Goal: Find specific page/section: Find specific page/section

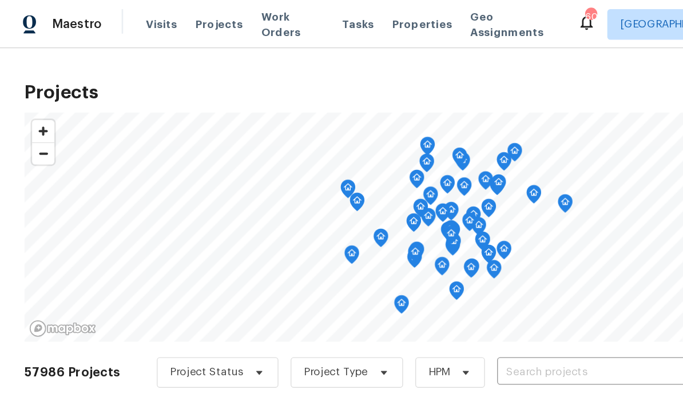
click at [405, 277] on input "text" at bounding box center [437, 279] width 131 height 18
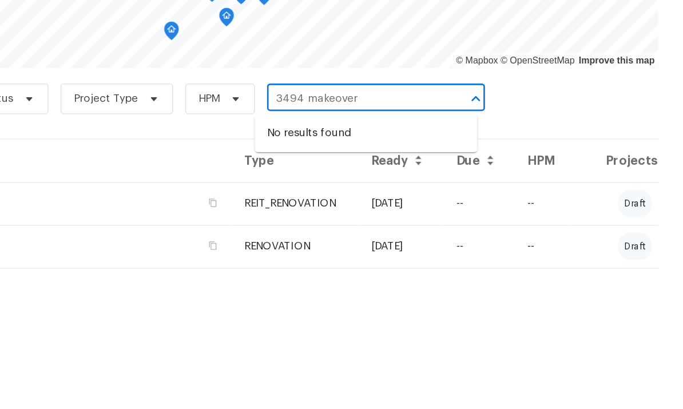
click at [372, 270] on input "3494 makeover" at bounding box center [437, 279] width 131 height 18
type input "3934 makeover"
click at [372, 270] on input "3934 makeover" at bounding box center [437, 279] width 131 height 18
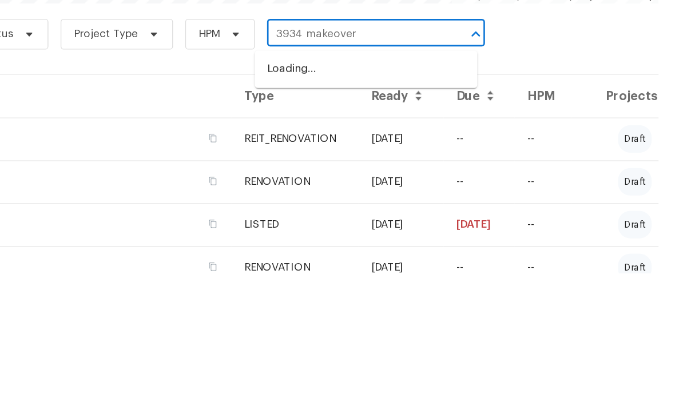
scroll to position [49, 0]
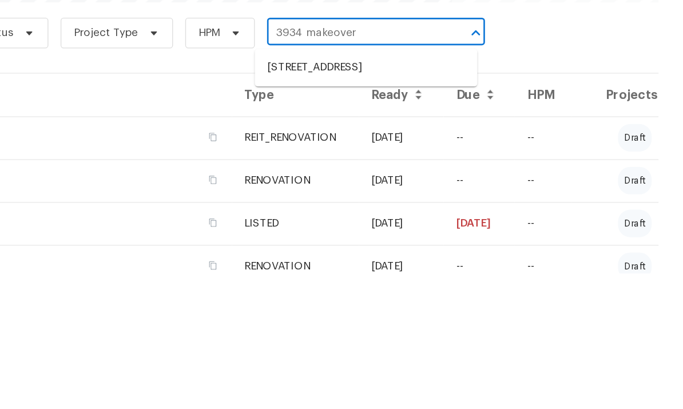
click at [363, 246] on li "3934 Makeover Ct, Atlanta, GA 30349" at bounding box center [446, 255] width 167 height 19
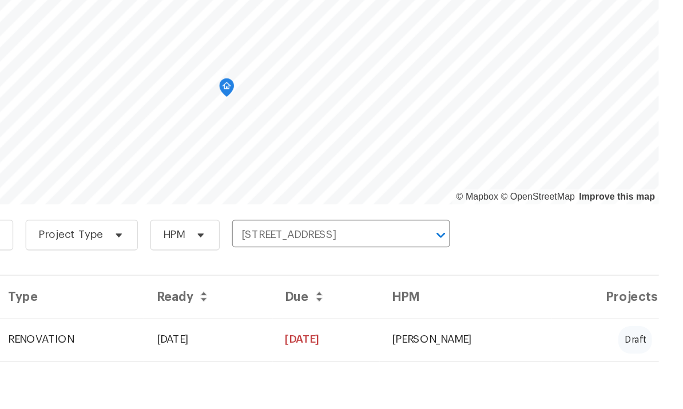
click at [169, 341] on td "RENOVATION" at bounding box center [224, 357] width 111 height 32
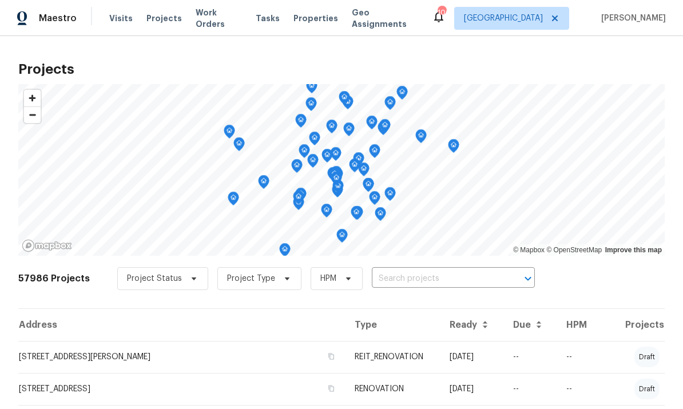
click at [433, 274] on input "text" at bounding box center [437, 279] width 131 height 18
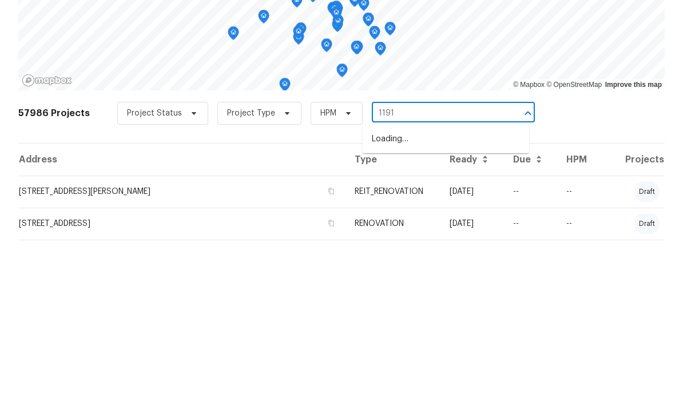
type input "11915"
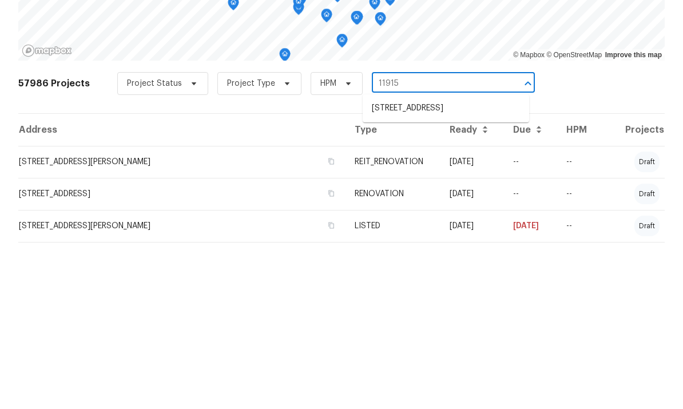
scroll to position [31, 0]
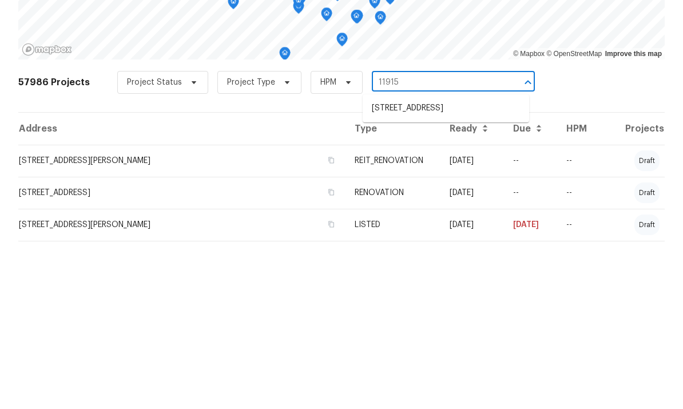
click at [435, 264] on li "[STREET_ADDRESS]" at bounding box center [446, 273] width 167 height 19
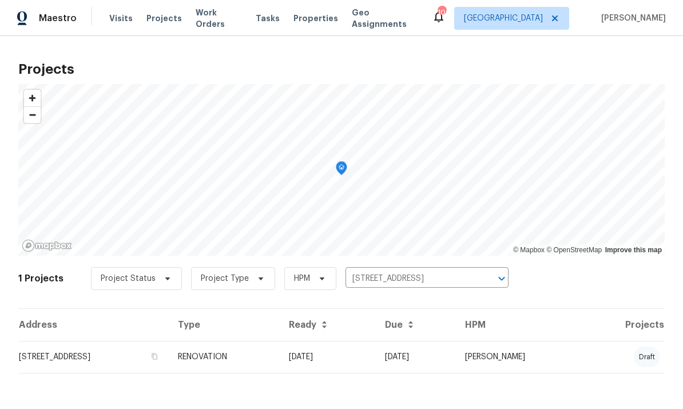
click at [142, 360] on td "[STREET_ADDRESS]" at bounding box center [93, 357] width 150 height 32
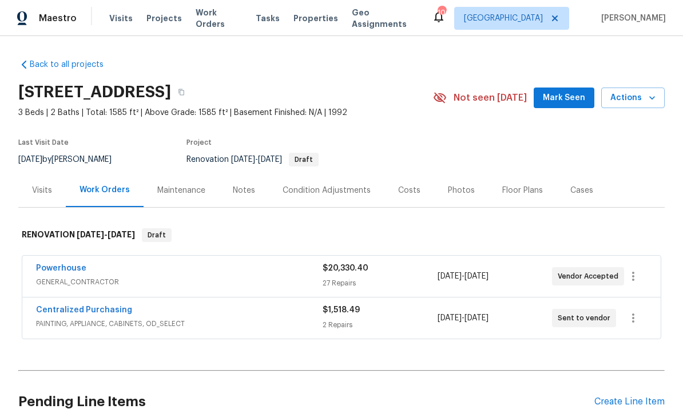
click at [95, 271] on div "Powerhouse" at bounding box center [179, 270] width 287 height 14
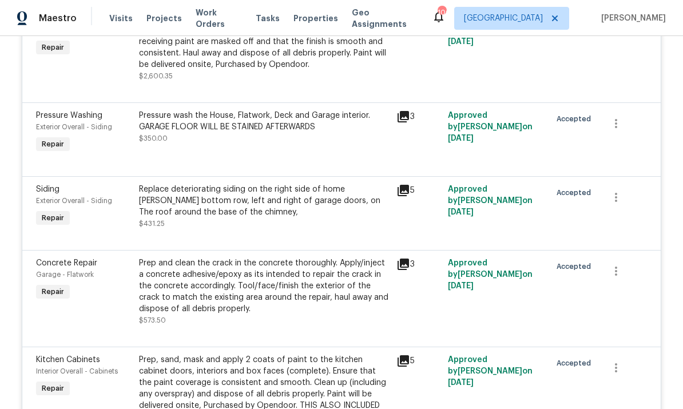
scroll to position [1090, 0]
